Goal: Task Accomplishment & Management: Manage account settings

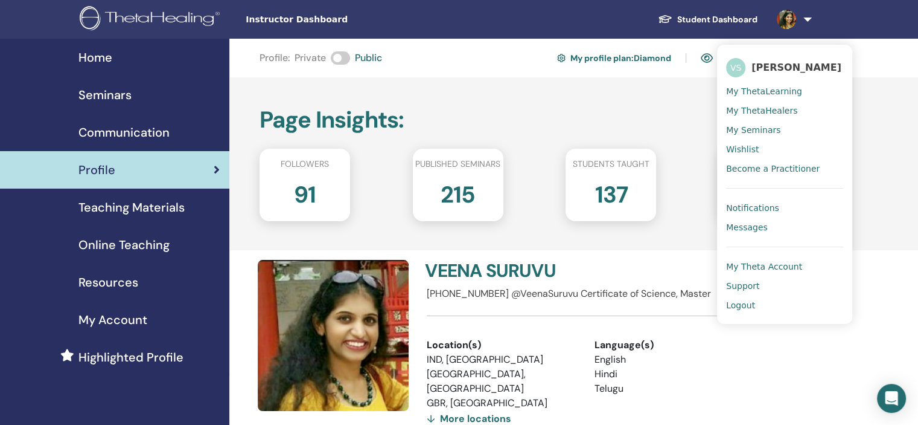
click at [771, 127] on span "My Seminars" at bounding box center [753, 129] width 54 height 11
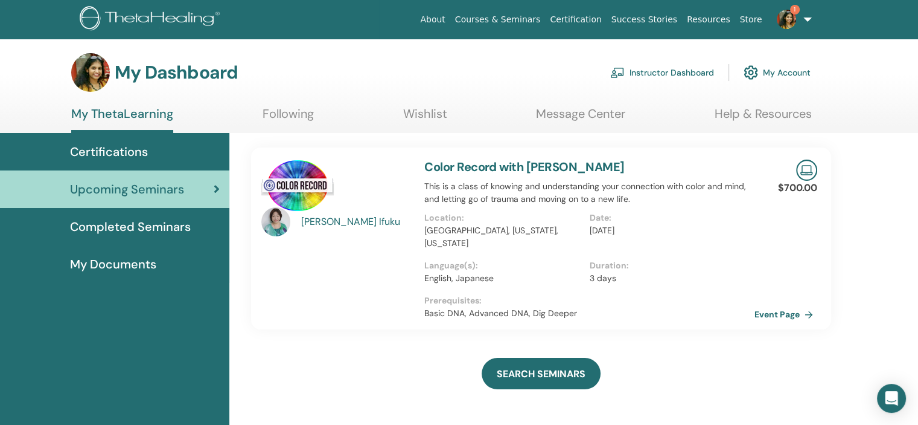
click at [802, 19] on link "1" at bounding box center [793, 19] width 50 height 39
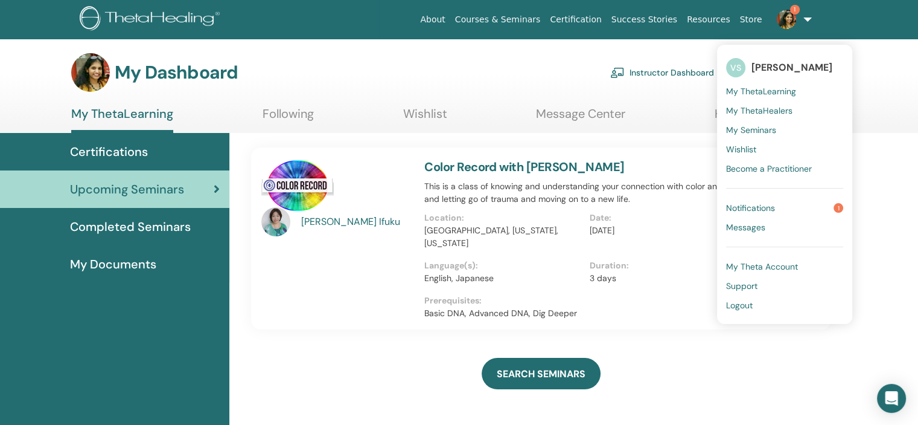
click at [766, 210] on span "Notifications" at bounding box center [750, 207] width 49 height 11
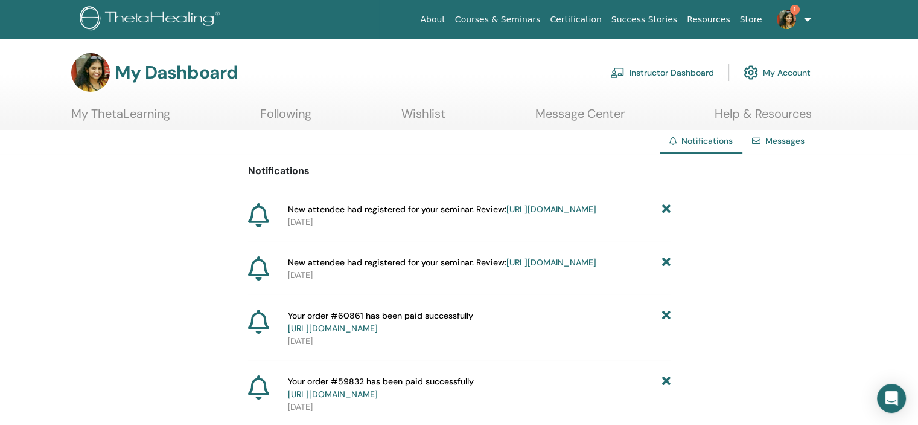
click at [508, 214] on link "[URL][DOMAIN_NAME]" at bounding box center [552, 209] width 90 height 11
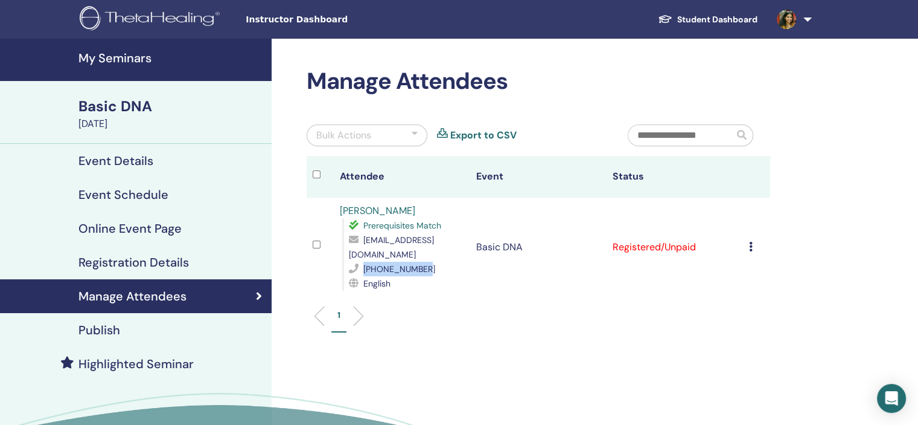
drag, startPoint x: 435, startPoint y: 272, endPoint x: 363, endPoint y: 270, distance: 71.9
click at [363, 270] on div "+919742861061" at bounding box center [406, 268] width 115 height 14
copy span "+919742861061"
click at [370, 210] on link "Sankeerthana Reddy" at bounding box center [377, 210] width 75 height 13
